Goal: Information Seeking & Learning: Learn about a topic

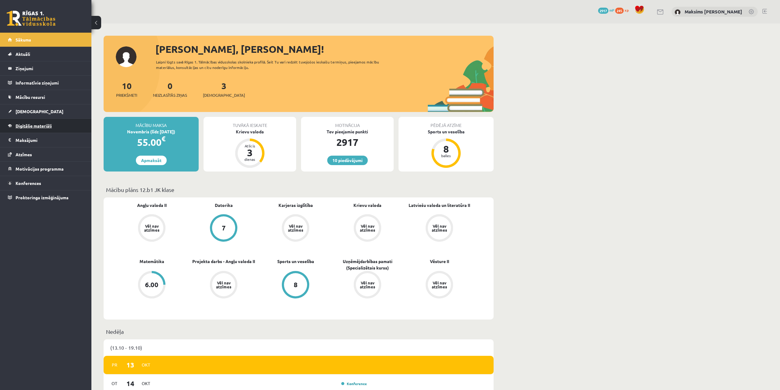
click at [27, 125] on span "Digitālie materiāli" at bounding box center [34, 125] width 36 height 5
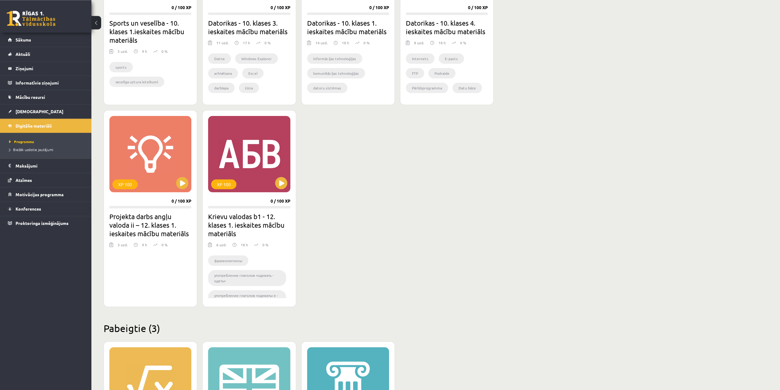
scroll to position [435, 0]
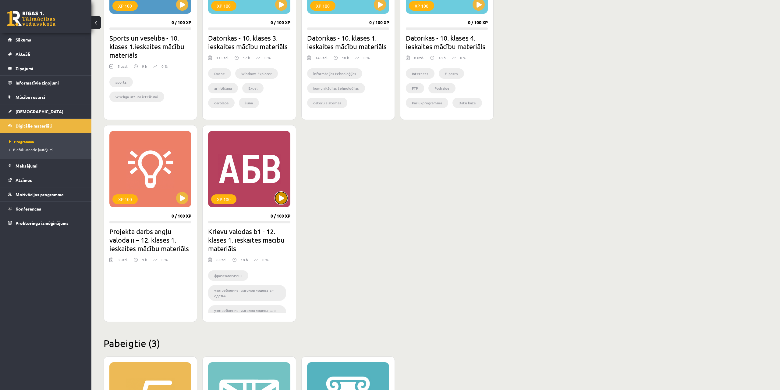
click at [279, 196] on button at bounding box center [281, 198] width 12 height 12
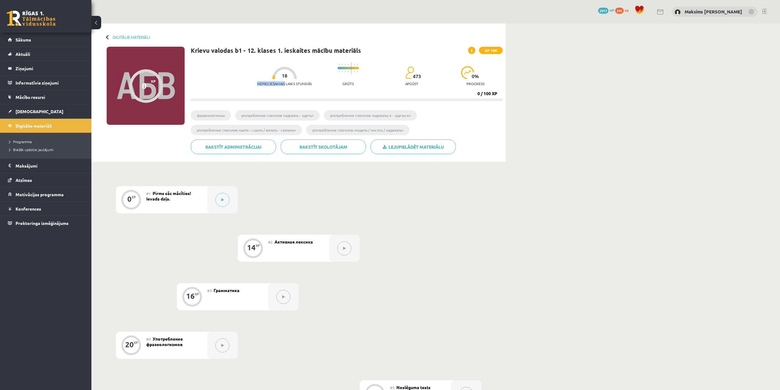
drag, startPoint x: 198, startPoint y: 83, endPoint x: 226, endPoint y: 84, distance: 29.0
click at [257, 84] on div "Nepieciešamais laiks stundās 18 Grūts 473 apgūst 0 % progress" at bounding box center [380, 74] width 246 height 30
copy p "Nepieciešamais"
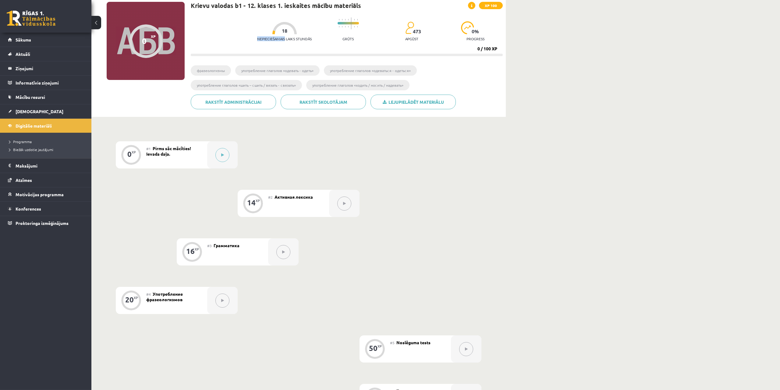
scroll to position [31, 0]
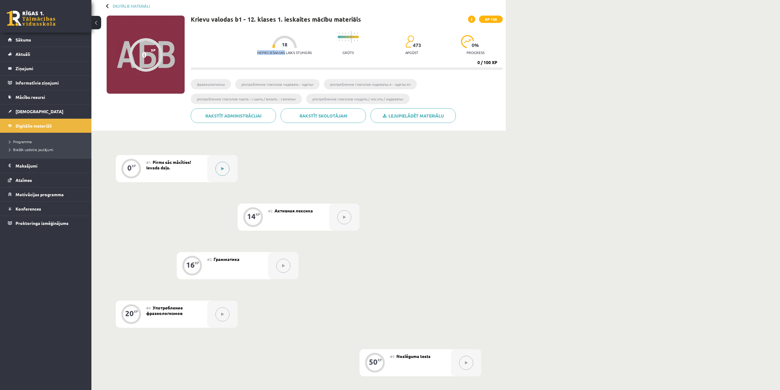
click at [221, 167] on button at bounding box center [223, 169] width 14 height 14
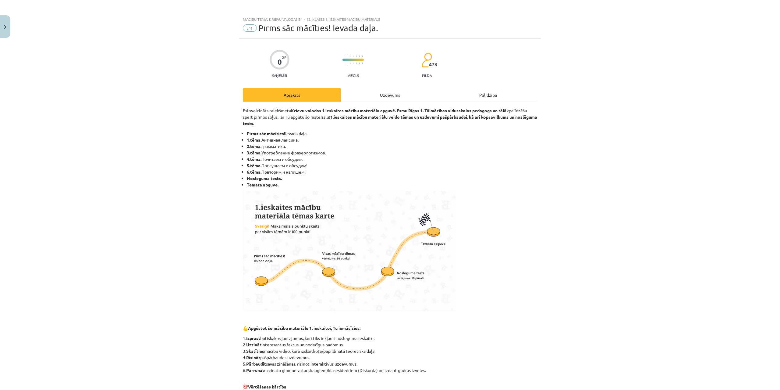
scroll to position [0, 0]
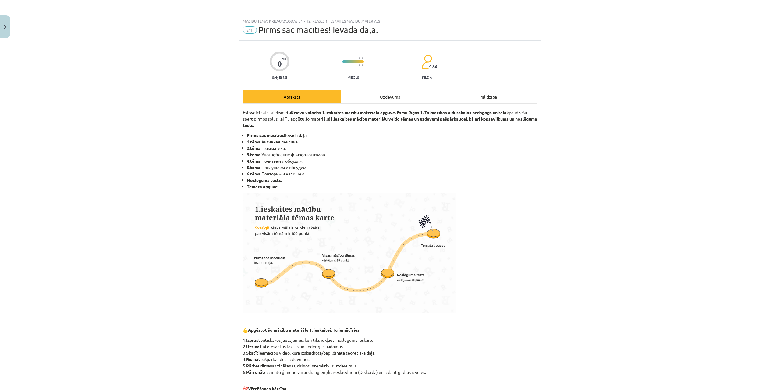
click at [395, 99] on div "Uzdevums" at bounding box center [390, 97] width 98 height 14
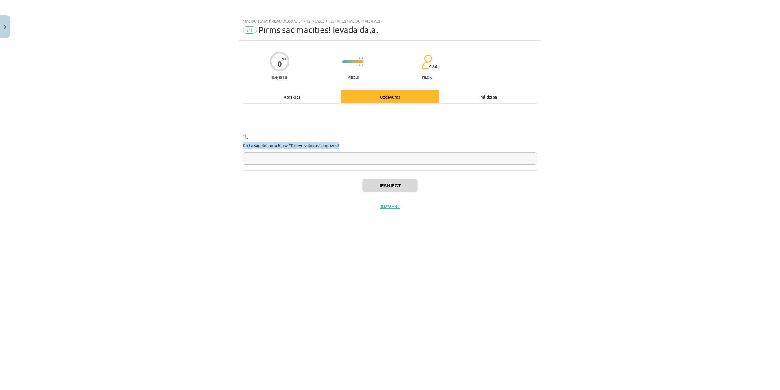
drag, startPoint x: 246, startPoint y: 145, endPoint x: 356, endPoint y: 144, distance: 110.1
click at [356, 144] on div "0 XP Saņemsi Viegls 473 pilda Apraksts Uzdevums Palīdzība 1 . Ko tu sagaidi no …" at bounding box center [390, 208] width 302 height 334
click at [270, 160] on input "text" at bounding box center [390, 158] width 294 height 12
paste input "**********"
type input "**********"
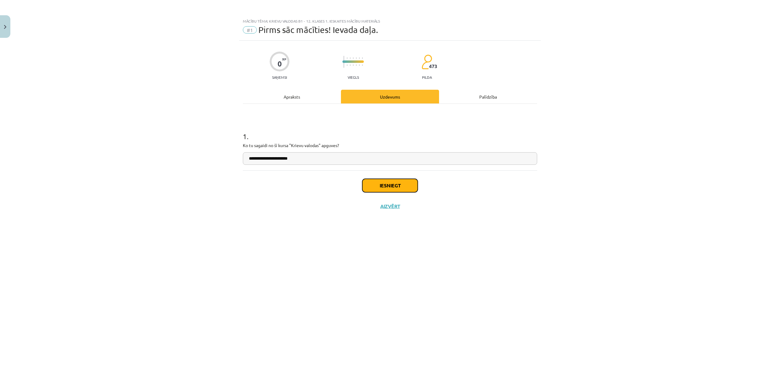
click at [383, 187] on button "Iesniegt" at bounding box center [389, 185] width 55 height 13
click at [385, 209] on button "Nākamā nodarbība" at bounding box center [390, 210] width 60 height 14
